Goal: Task Accomplishment & Management: Complete application form

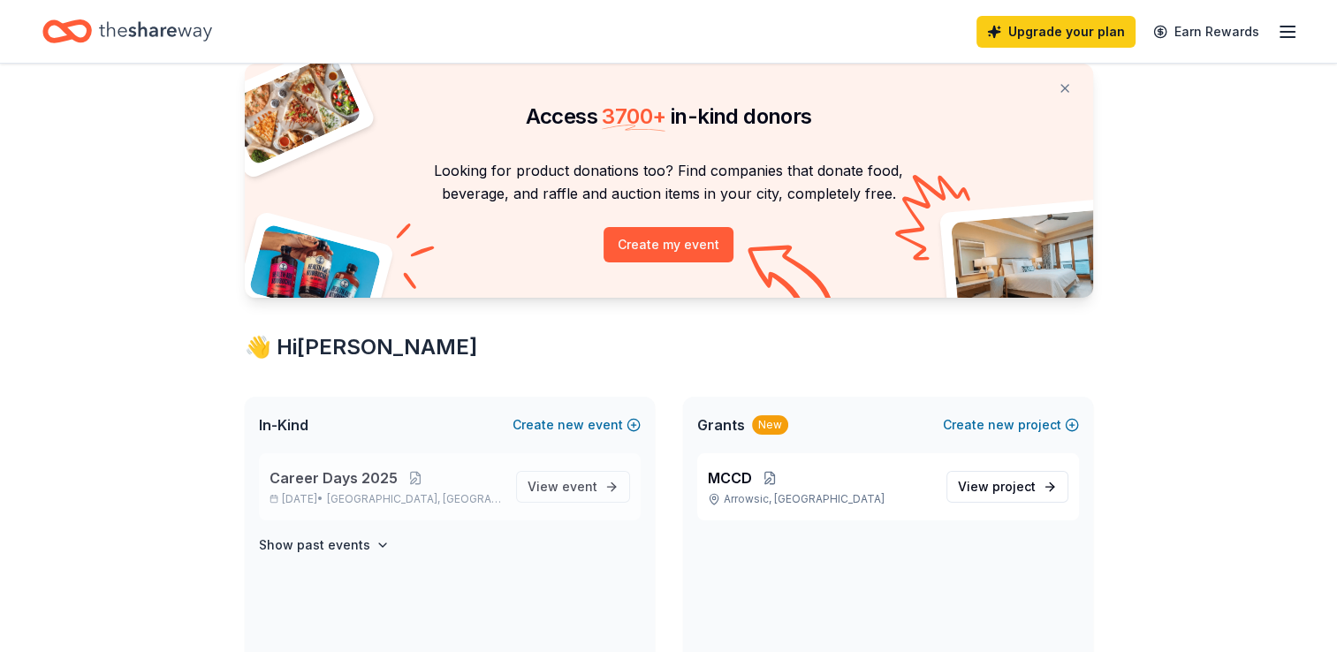
scroll to position [177, 0]
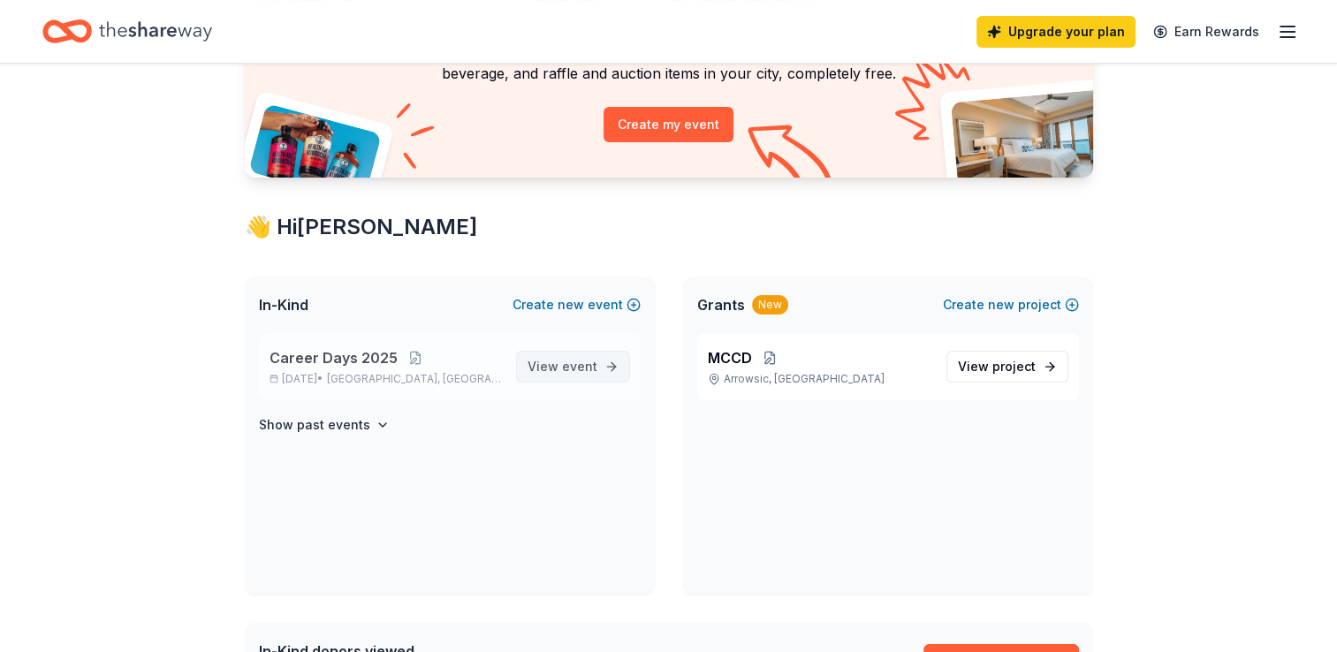
click at [583, 366] on span "event" at bounding box center [579, 366] width 35 height 15
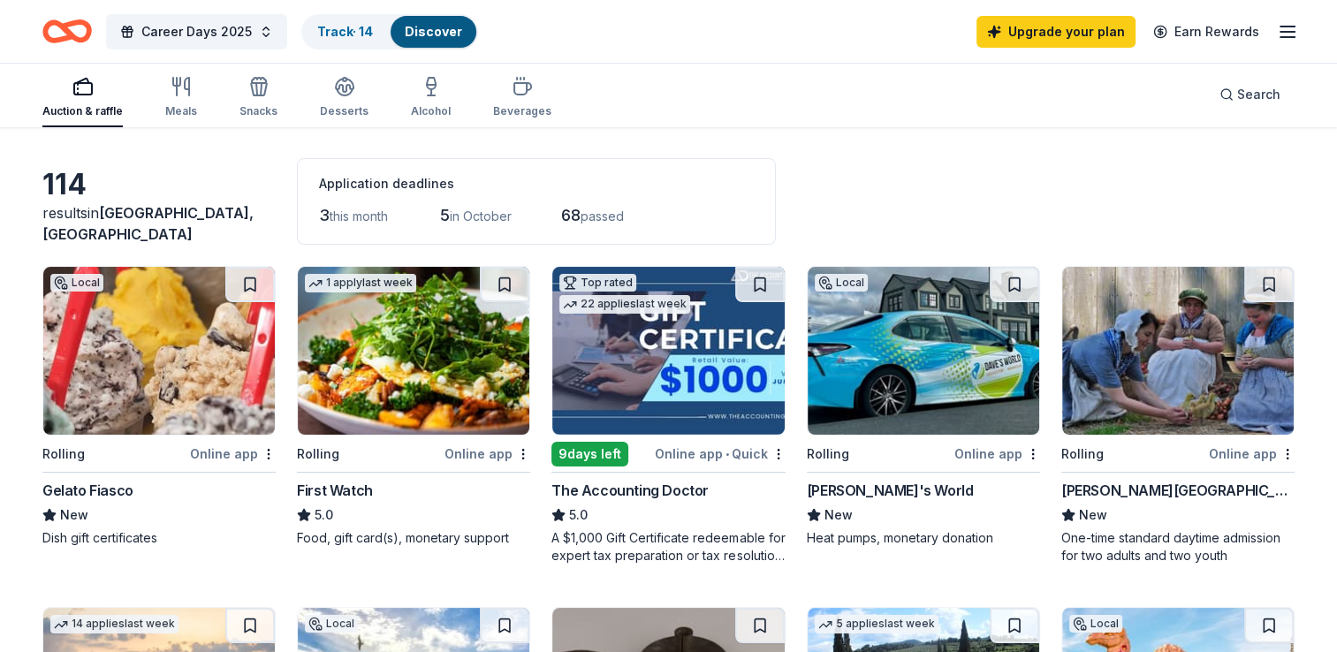
scroll to position [88, 0]
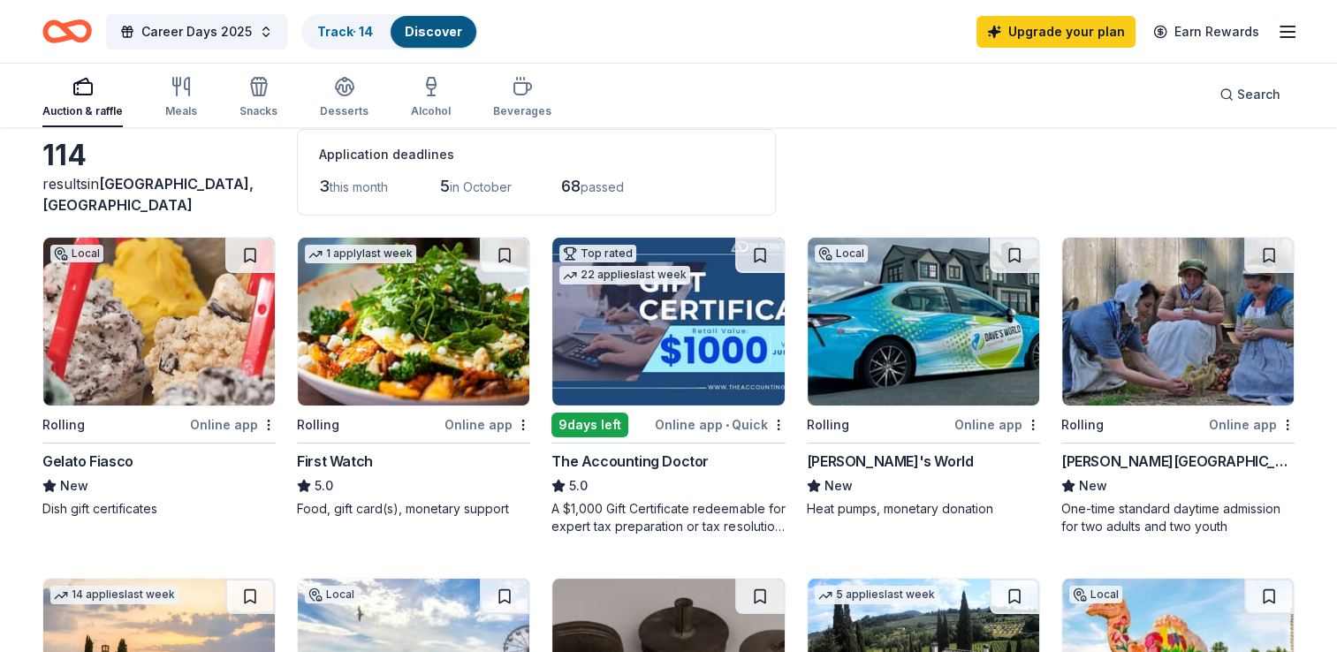
click at [225, 423] on div "Online app" at bounding box center [233, 425] width 86 height 22
click at [223, 27] on span "Career Days 2025" at bounding box center [196, 31] width 110 height 21
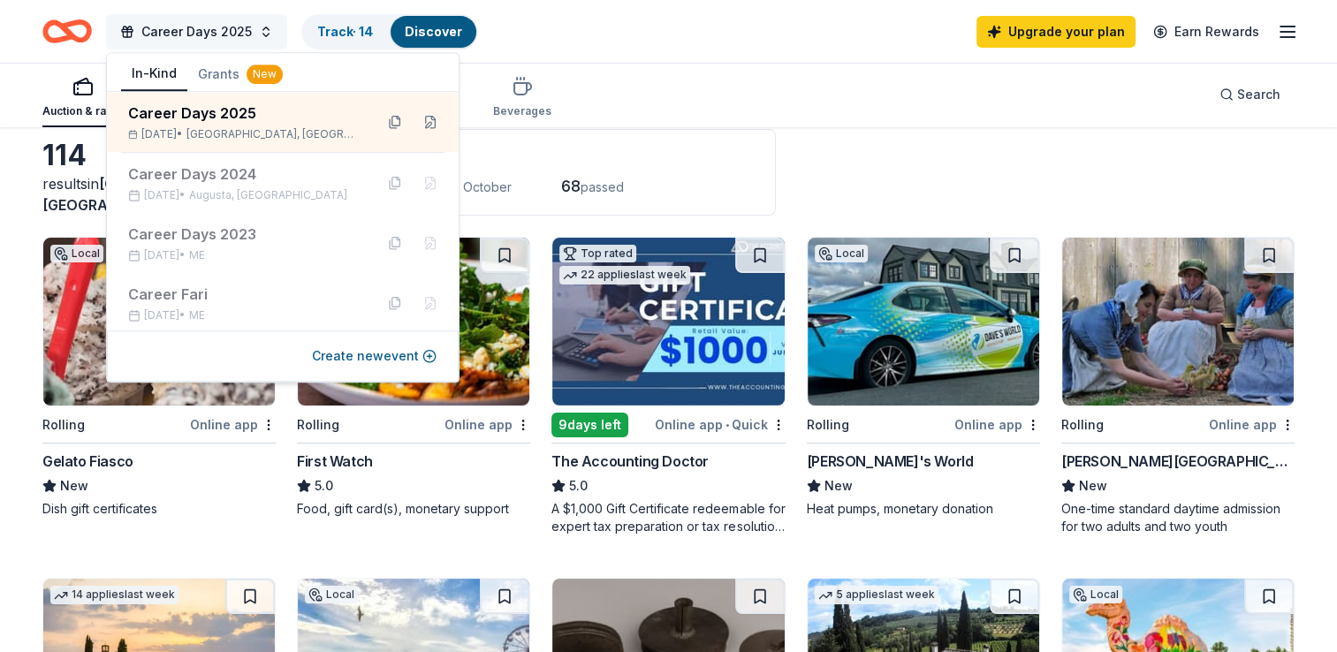
click at [223, 27] on span "Career Days 2025" at bounding box center [196, 31] width 110 height 21
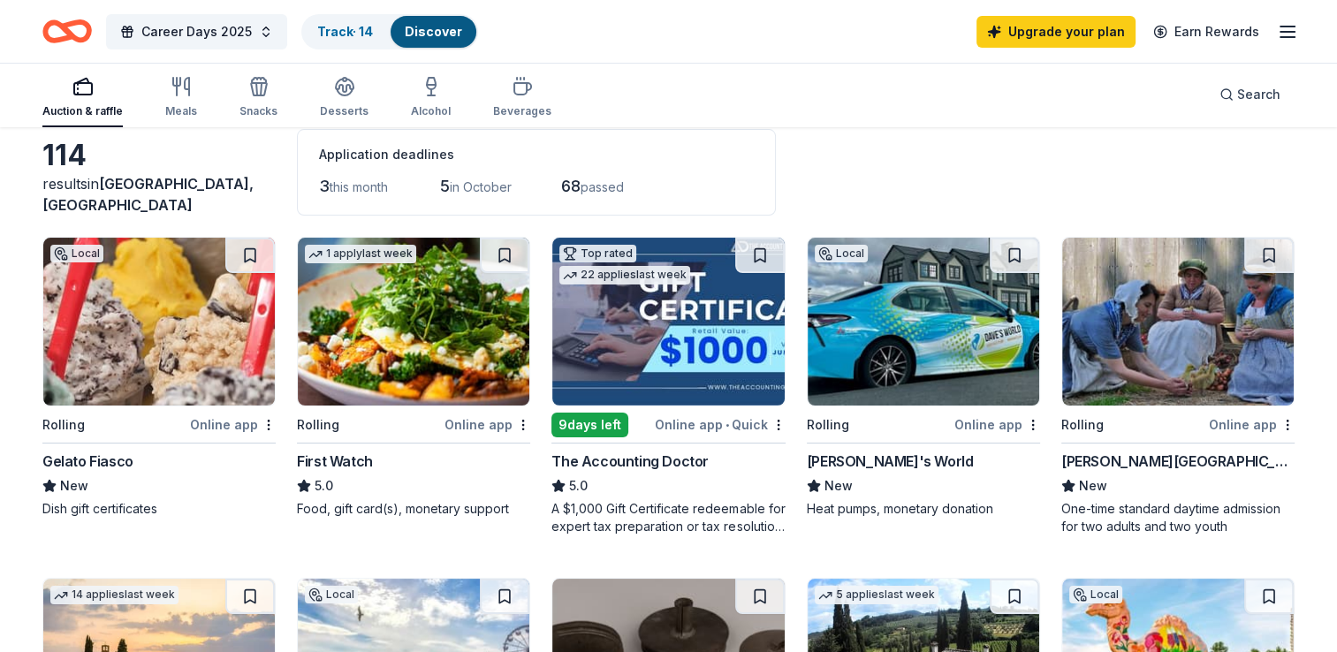
click at [1298, 27] on icon "button" at bounding box center [1287, 31] width 21 height 21
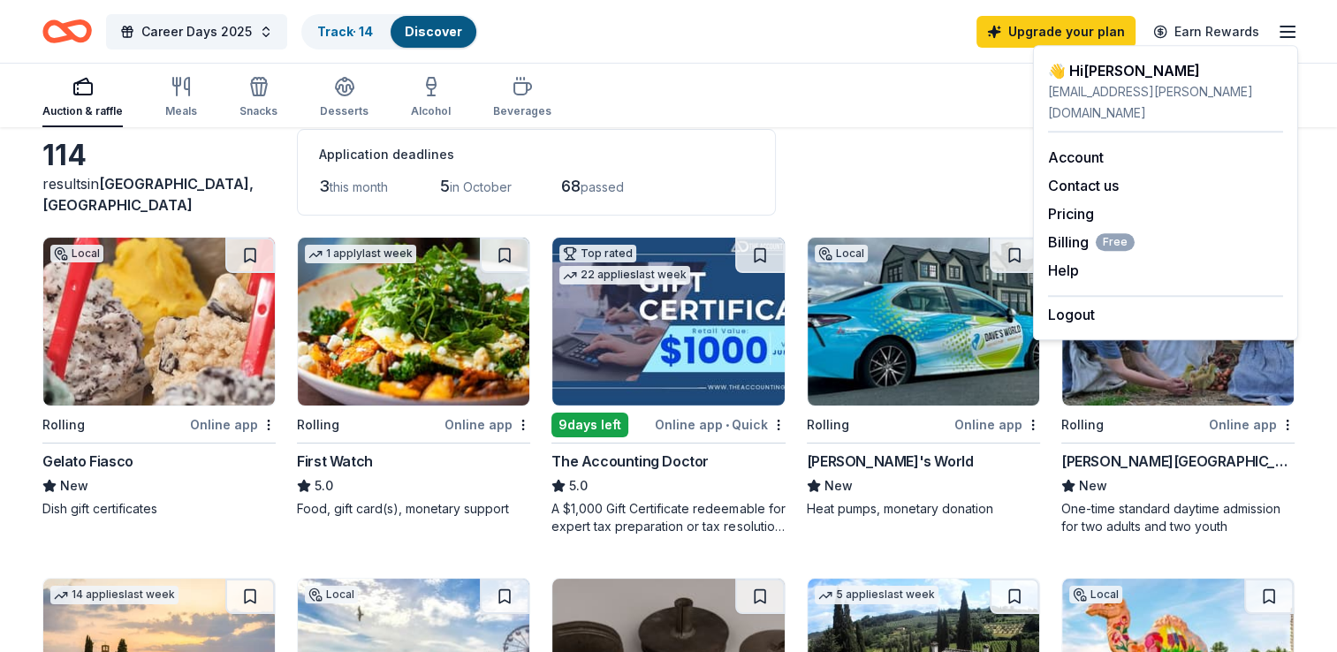
click at [1092, 73] on div "👋 Hi [PERSON_NAME]" at bounding box center [1165, 70] width 235 height 21
click at [1084, 91] on div "[EMAIL_ADDRESS][PERSON_NAME][DOMAIN_NAME]" at bounding box center [1165, 102] width 235 height 42
click at [1059, 72] on div "👋 Hi [PERSON_NAME]" at bounding box center [1165, 70] width 235 height 21
click at [1075, 62] on div "👋 Hi [PERSON_NAME]" at bounding box center [1165, 70] width 235 height 21
click at [967, 59] on div "Career Days 2025 Track · 14 Discover Upgrade your plan Earn Rewards" at bounding box center [668, 31] width 1337 height 63
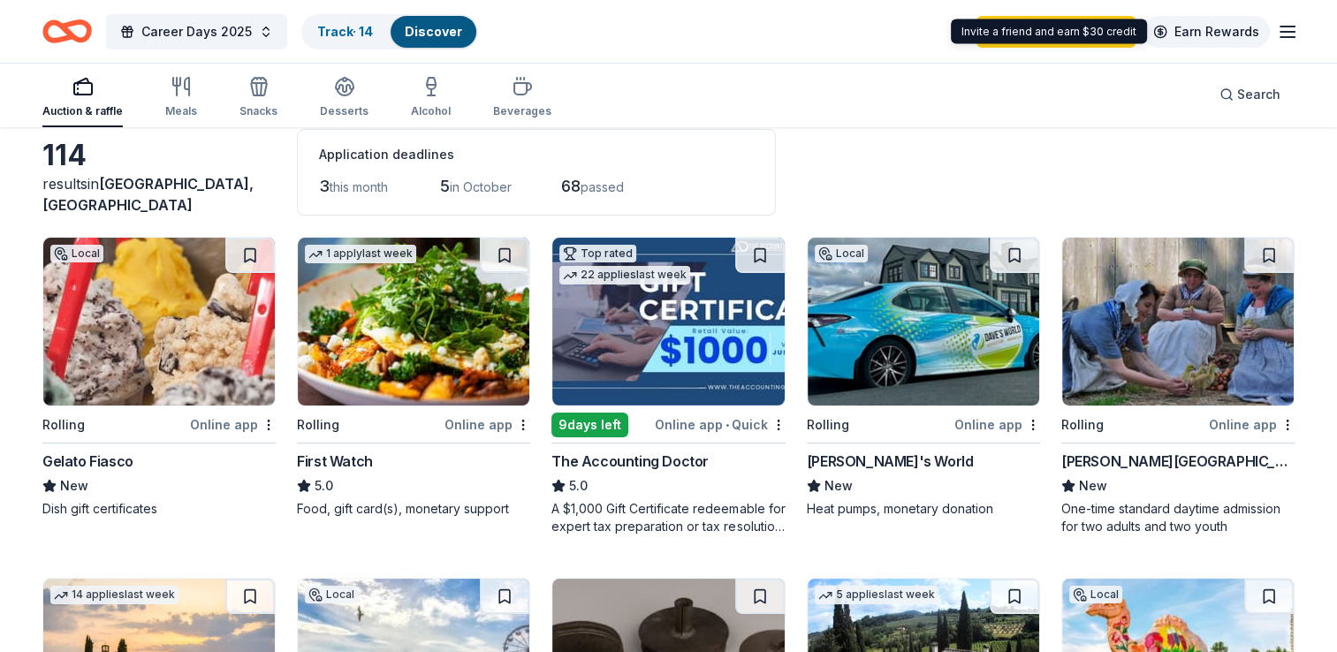
click at [1207, 27] on link "Earn Rewards" at bounding box center [1206, 32] width 127 height 32
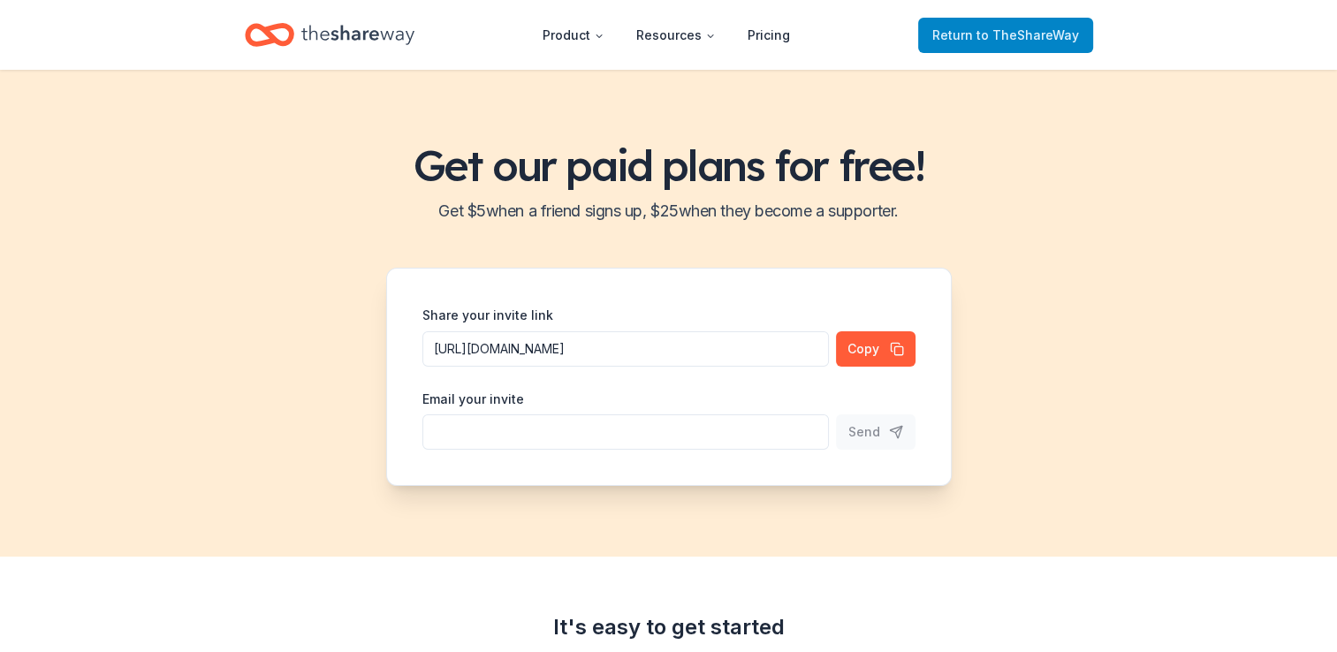
click at [1044, 31] on span "to TheShareWay" at bounding box center [1028, 34] width 103 height 15
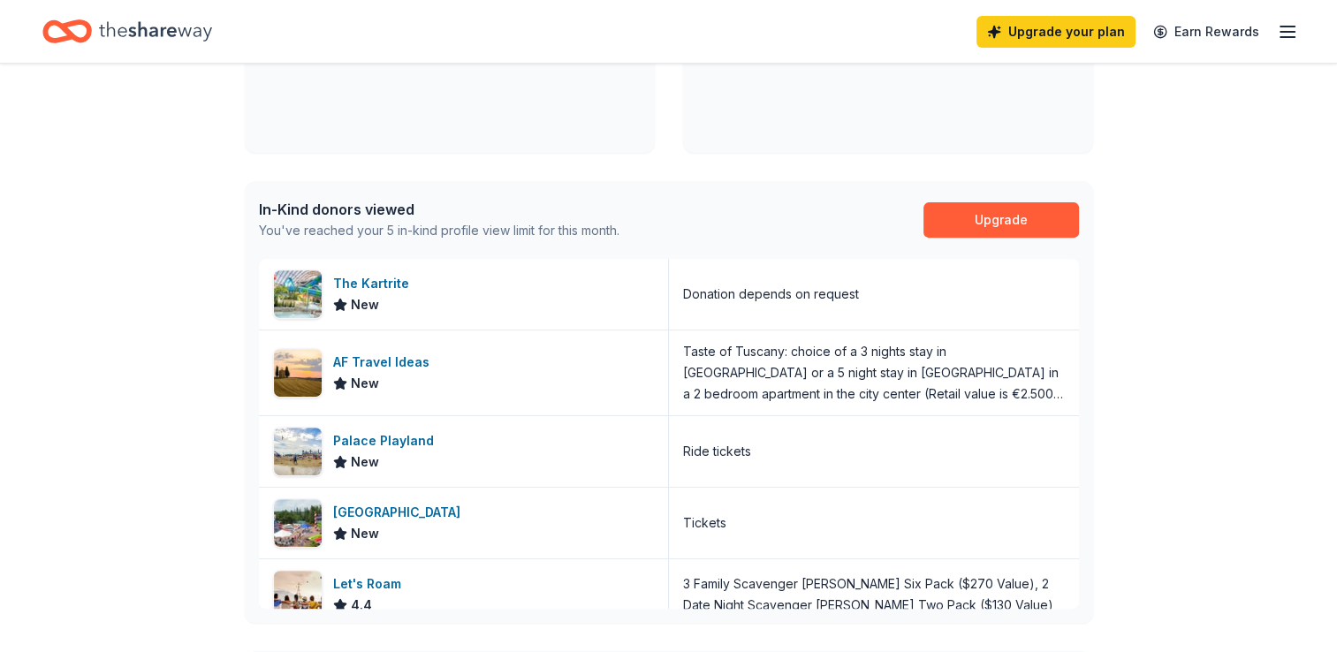
scroll to position [707, 0]
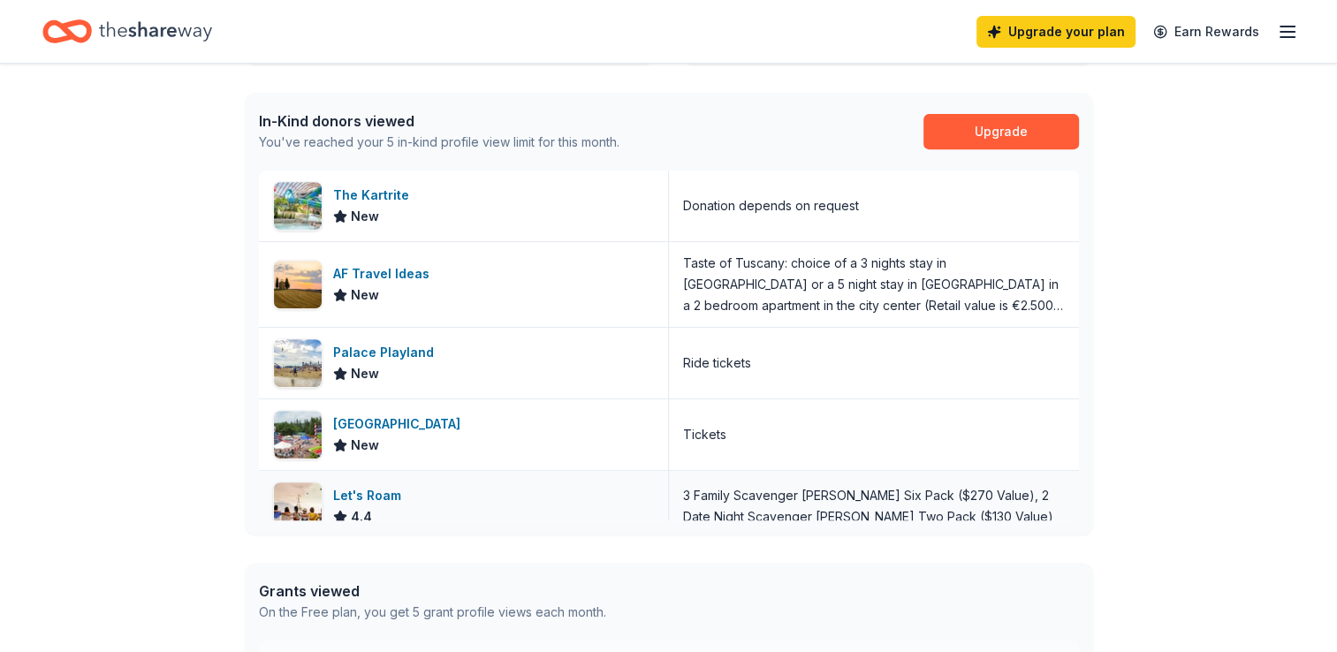
click at [388, 497] on div "Let's Roam" at bounding box center [370, 495] width 75 height 21
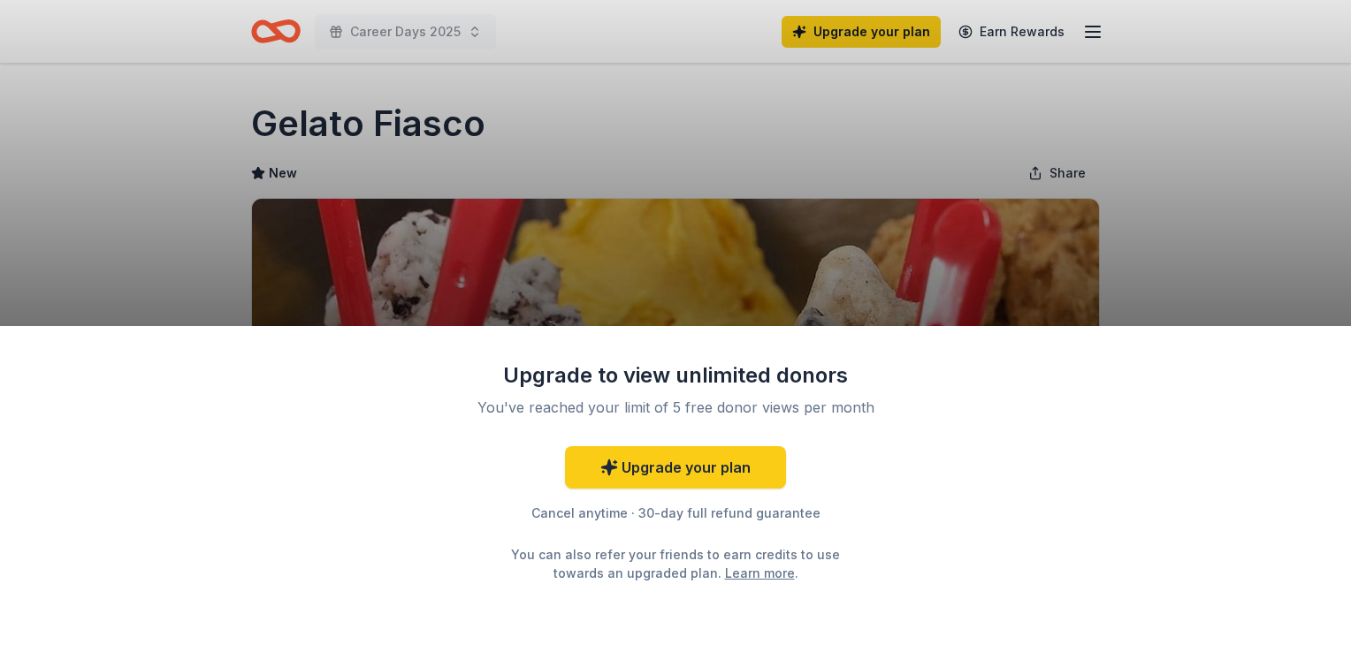
click at [1200, 263] on div "Upgrade to view unlimited donors You've reached your limit of 5 free donor view…" at bounding box center [675, 326] width 1351 height 652
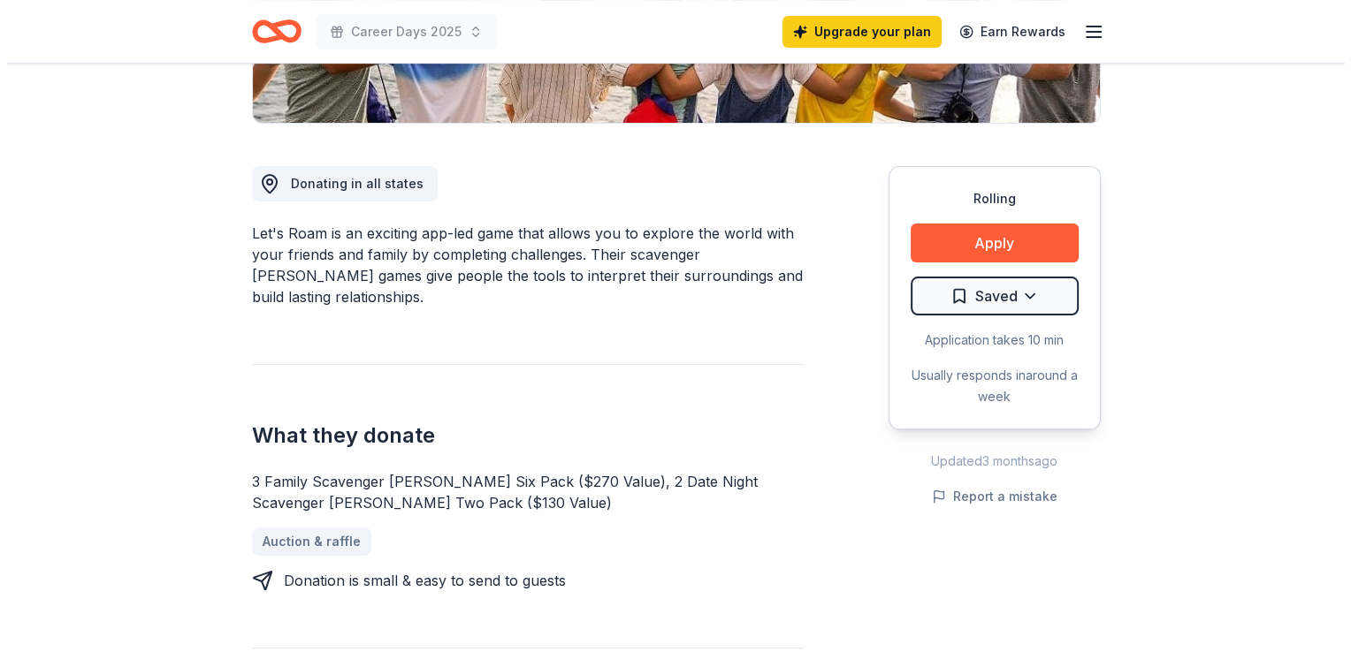
scroll to position [442, 0]
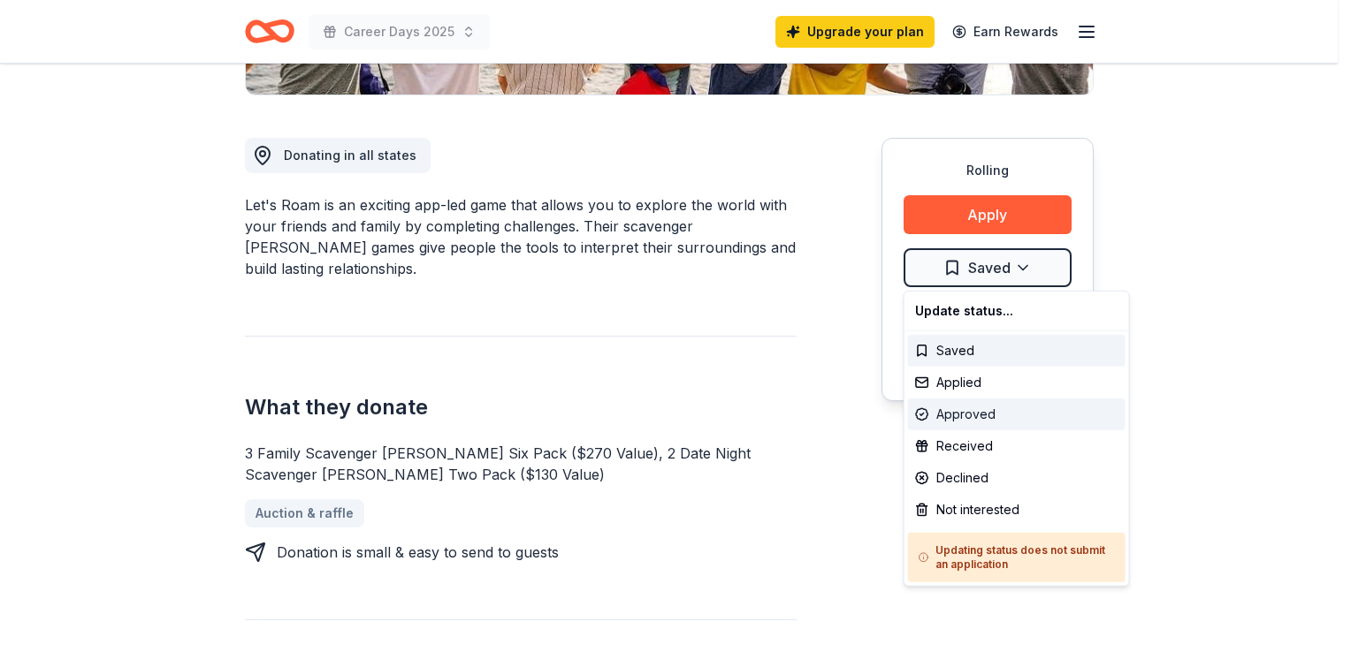
click at [949, 407] on div "Approved" at bounding box center [1016, 415] width 217 height 32
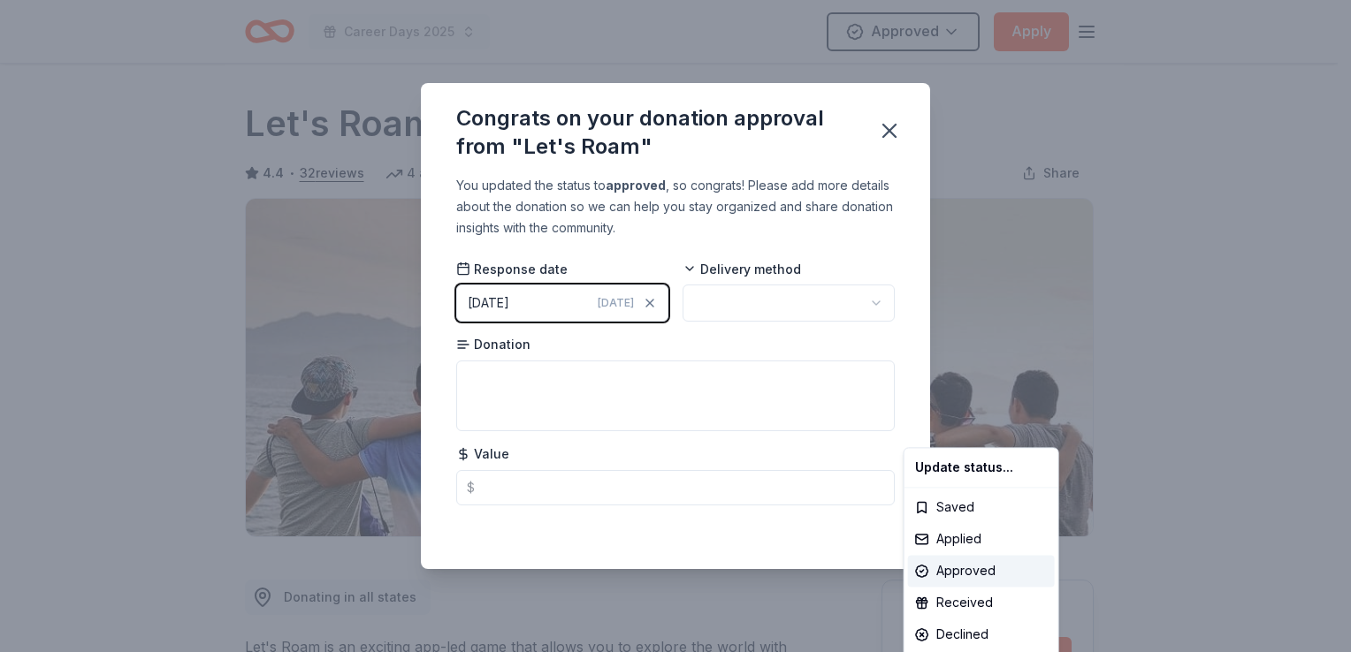
click at [887, 130] on html "Career Days 2025 Approved Apply Rolling Share Let's Roam 4.4 • 32 reviews 4 app…" at bounding box center [675, 326] width 1351 height 652
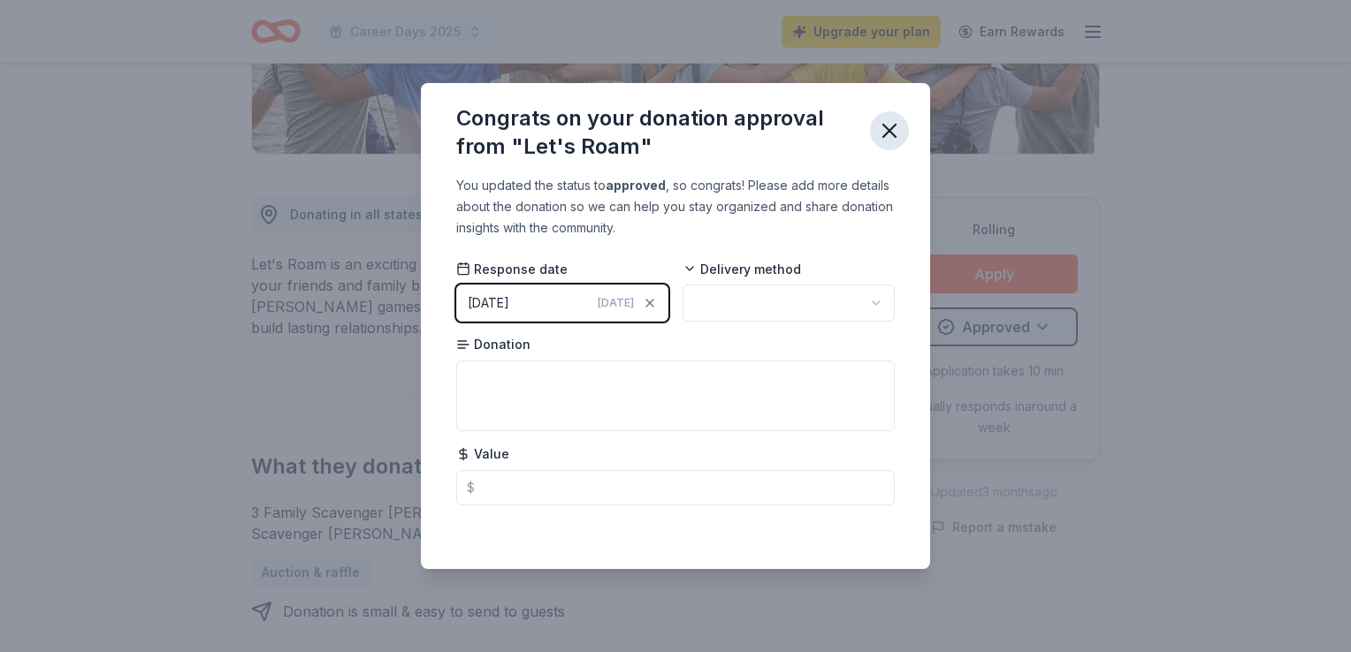
click at [898, 138] on icon "button" at bounding box center [889, 130] width 25 height 25
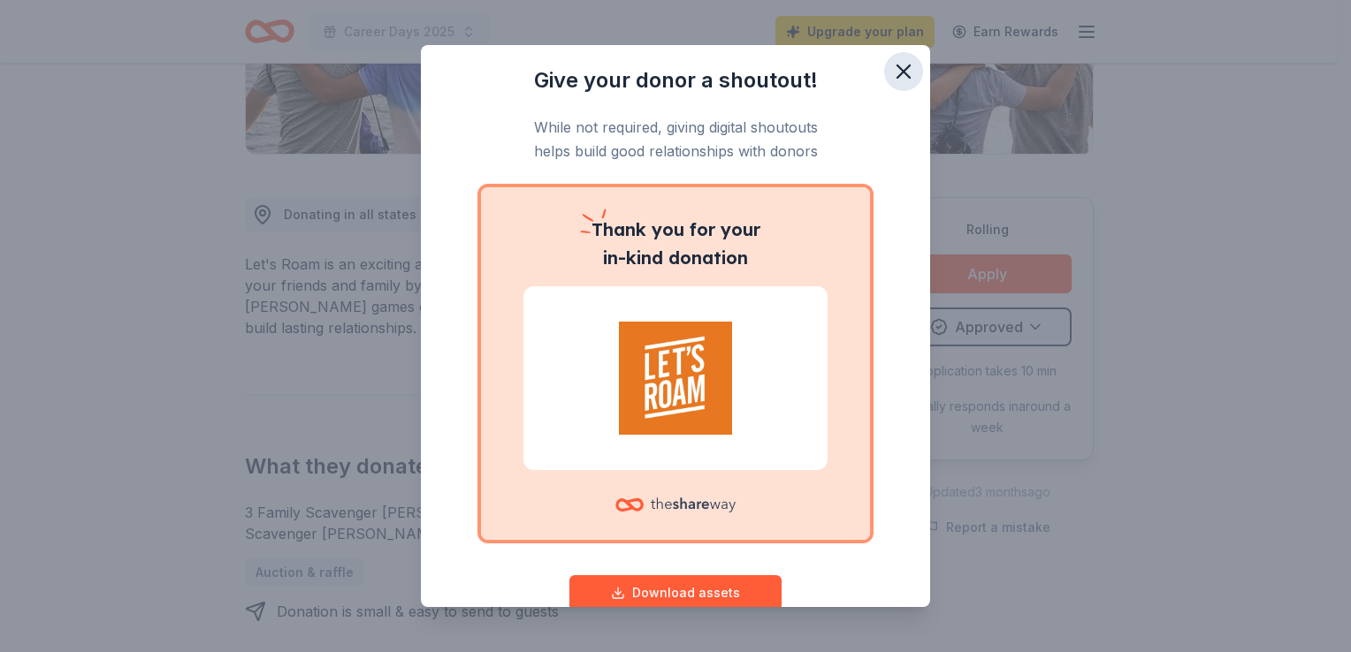
click at [891, 65] on icon "button" at bounding box center [903, 71] width 25 height 25
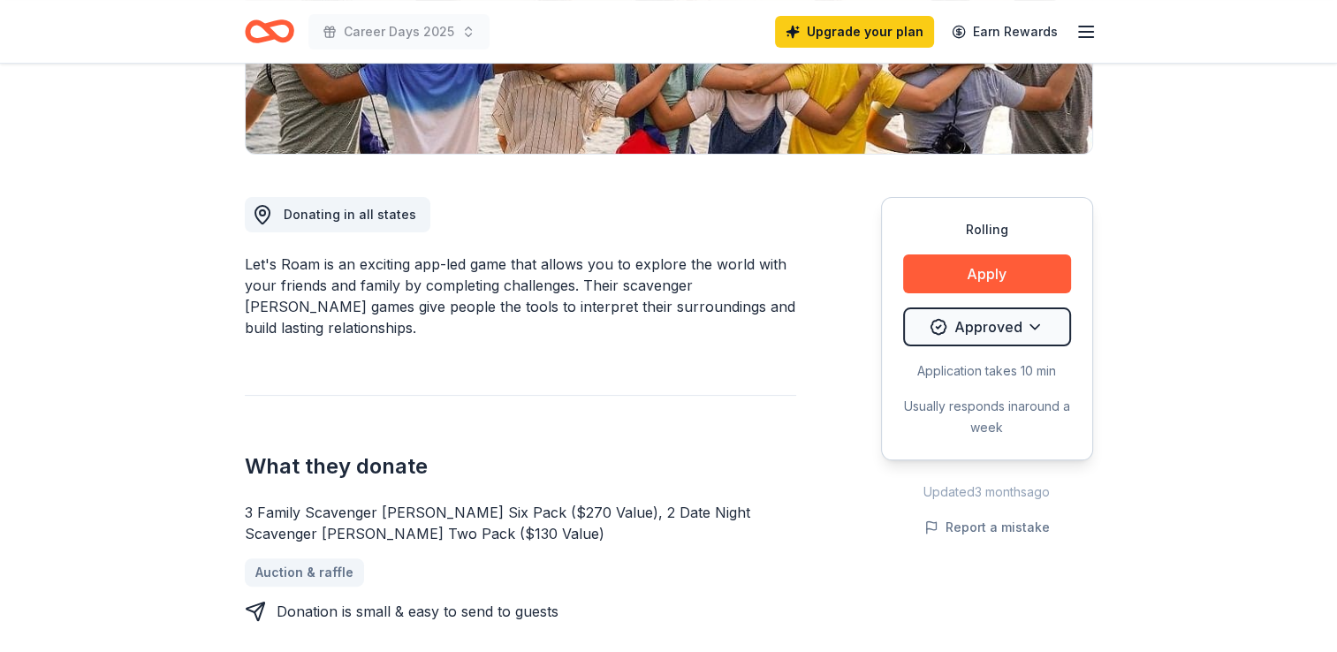
click at [974, 270] on button "Apply" at bounding box center [987, 274] width 168 height 39
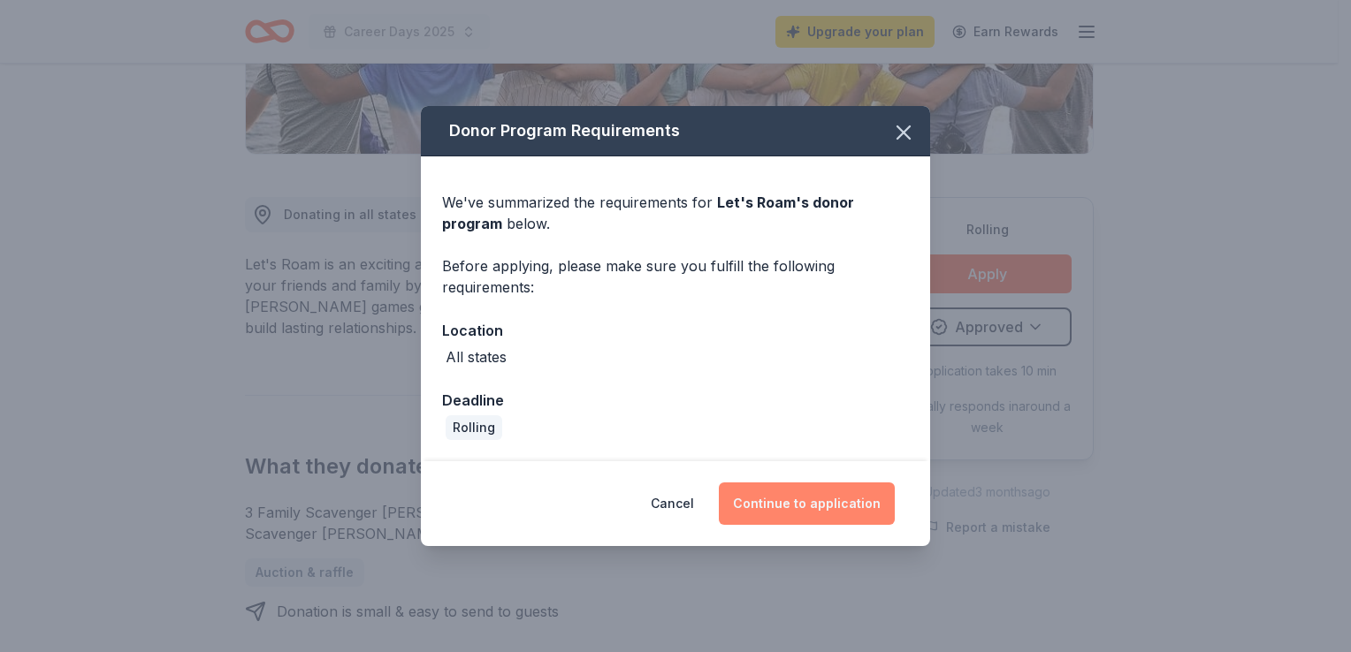
click at [776, 499] on button "Continue to application" at bounding box center [807, 504] width 176 height 42
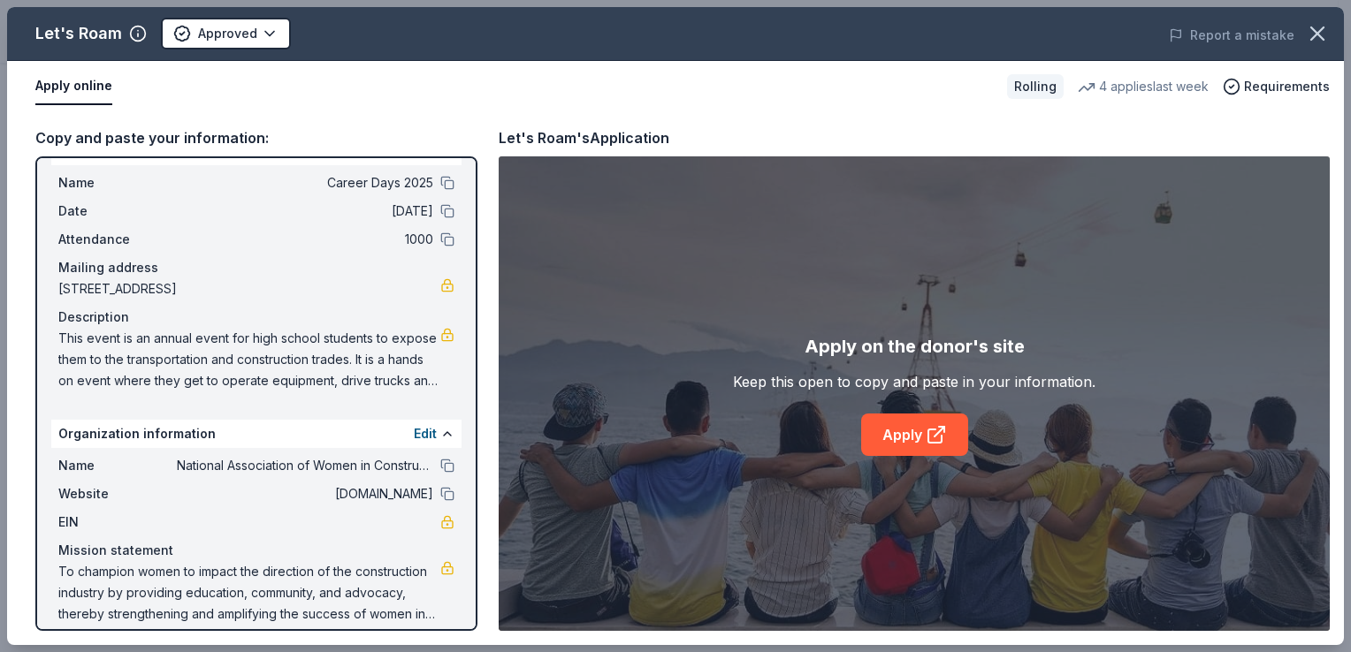
scroll to position [50, 0]
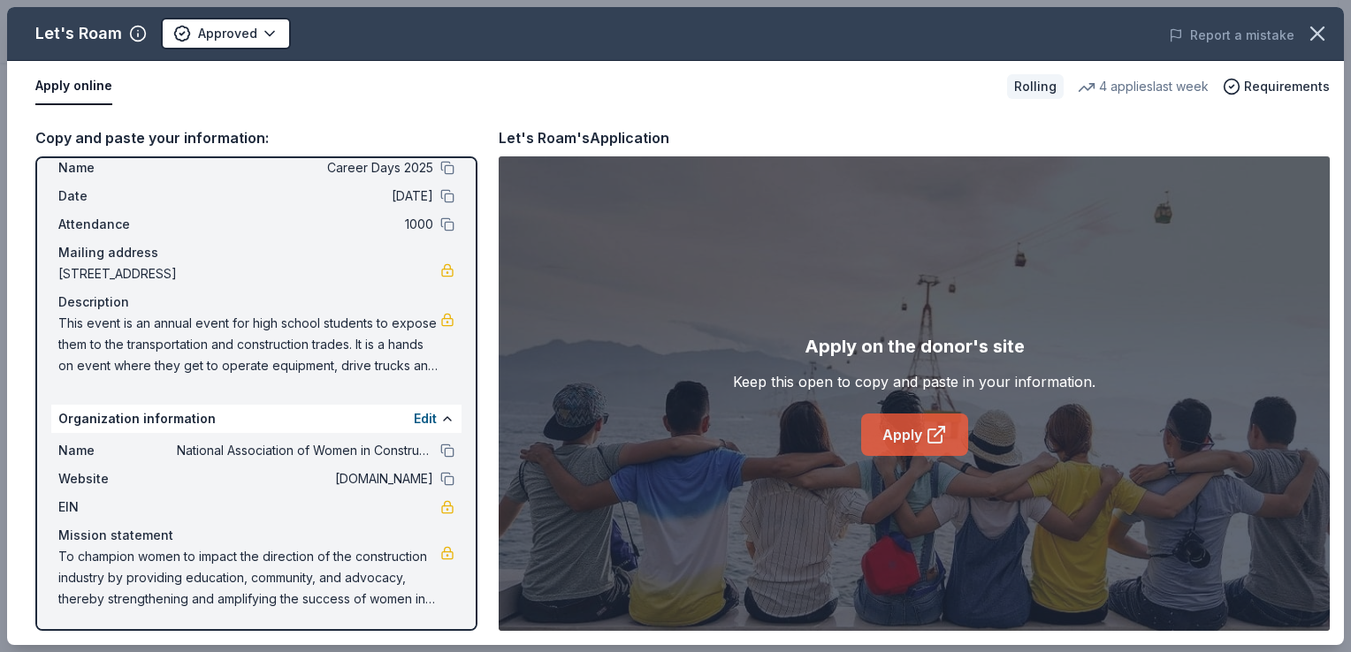
click at [892, 430] on link "Apply" at bounding box center [914, 435] width 107 height 42
click at [893, 429] on link "Apply" at bounding box center [914, 435] width 107 height 42
